Goal: Task Accomplishment & Management: Manage account settings

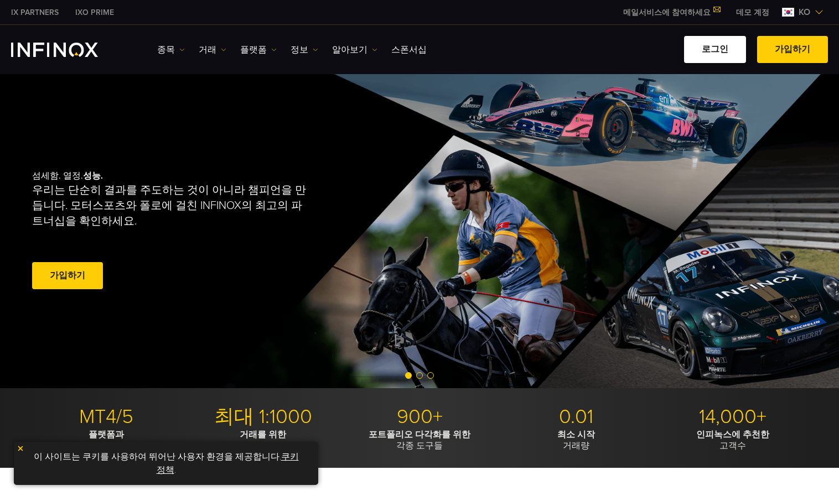
click at [712, 53] on link "로그인" at bounding box center [715, 49] width 62 height 27
drag, startPoint x: 0, startPoint y: 0, endPoint x: 712, endPoint y: 51, distance: 714.3
click at [712, 52] on link "로그인" at bounding box center [715, 49] width 62 height 27
